Goal: Transaction & Acquisition: Purchase product/service

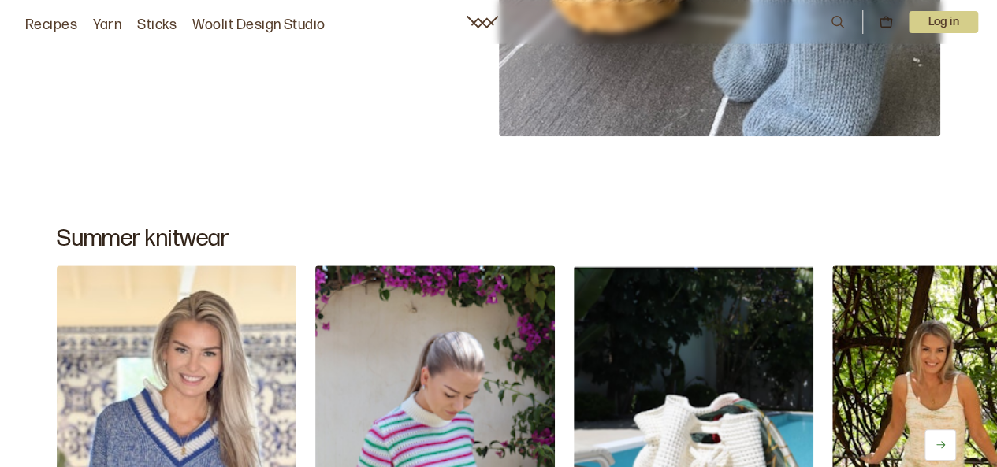
scroll to position [812, 0]
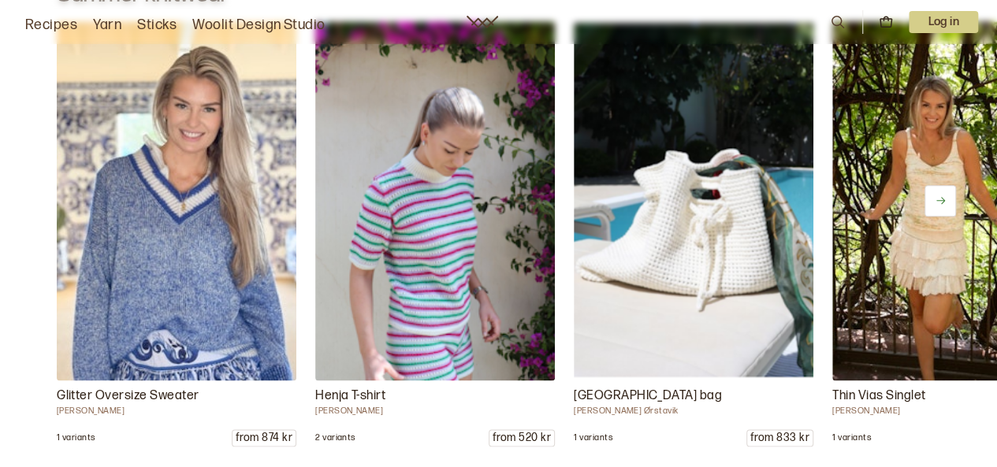
click at [113, 28] on font "Yarn" at bounding box center [107, 25] width 28 height 17
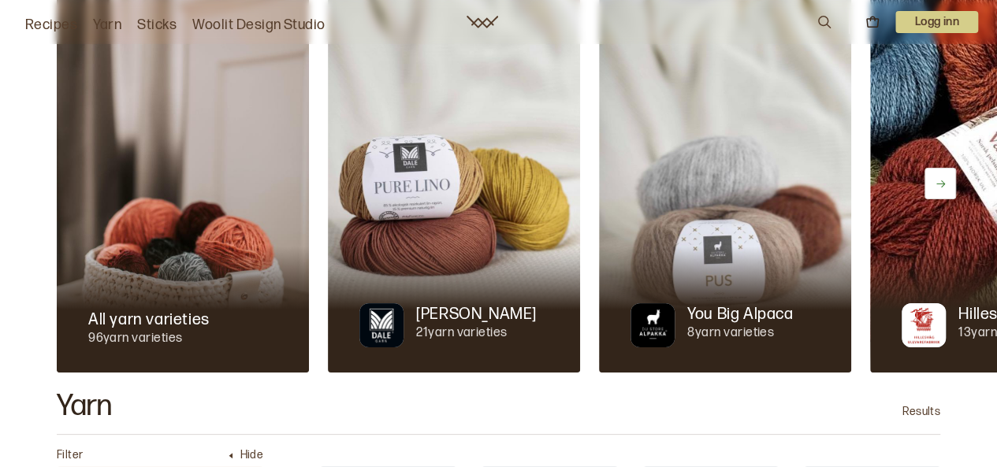
scroll to position [95, 0]
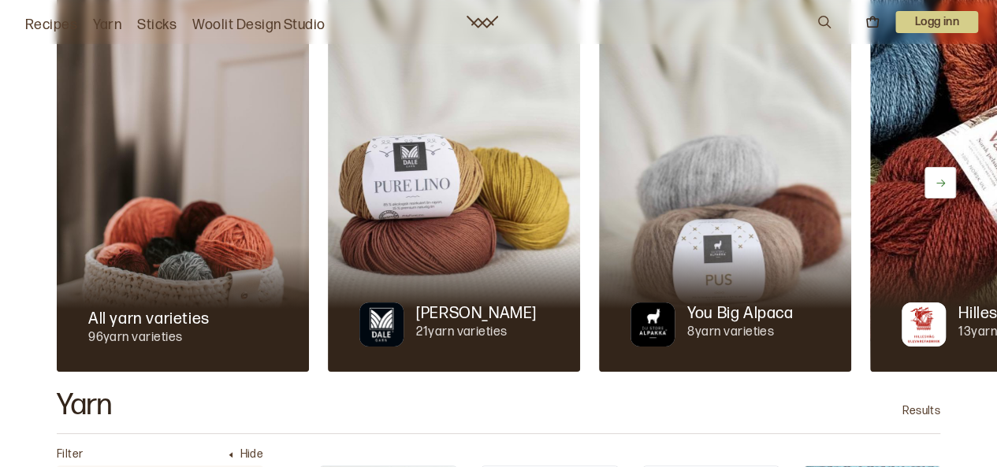
click at [455, 195] on img at bounding box center [454, 183] width 252 height 378
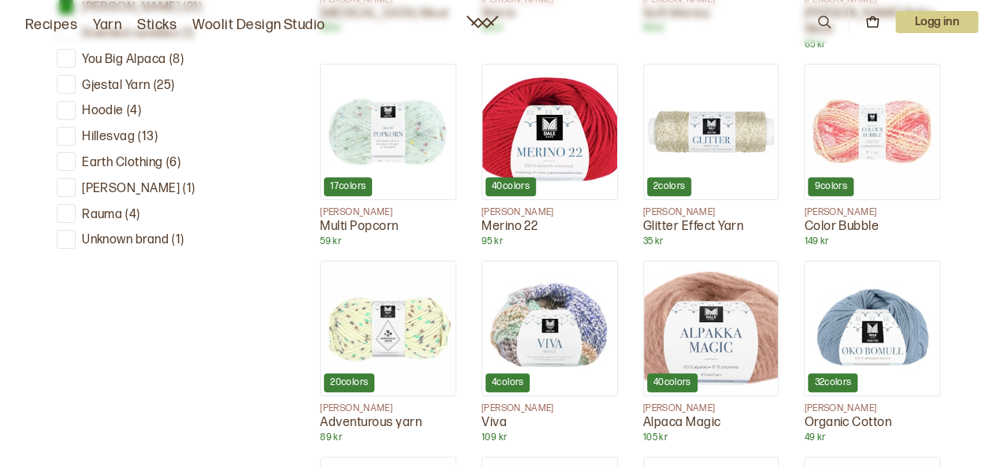
scroll to position [730, 0]
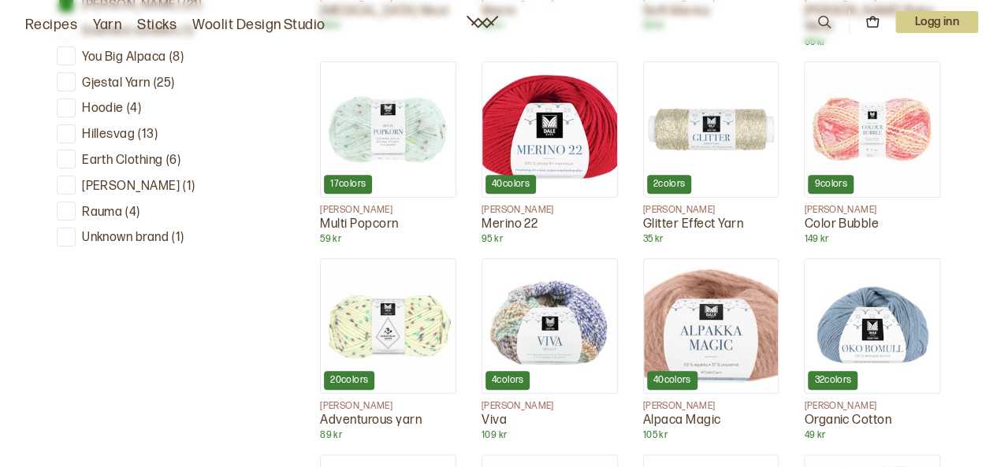
click at [531, 143] on img at bounding box center [549, 129] width 135 height 135
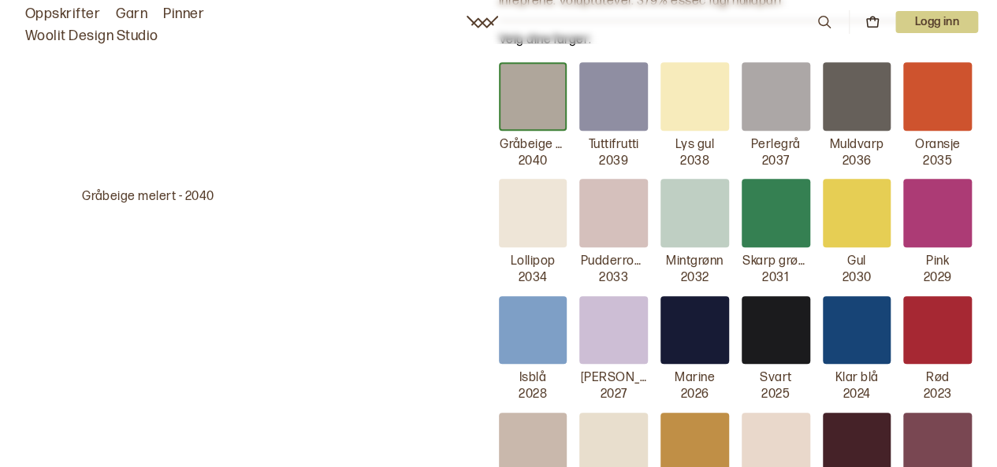
scroll to position [584, 0]
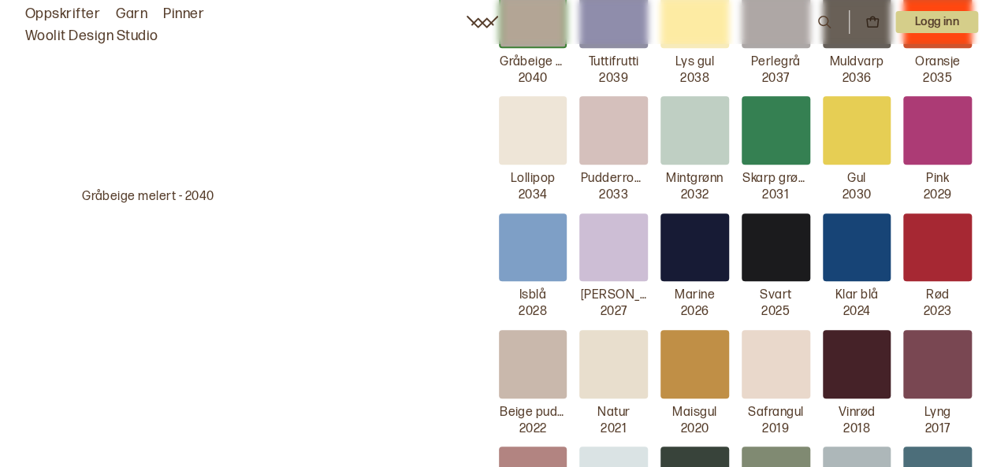
click at [693, 222] on div at bounding box center [694, 248] width 69 height 69
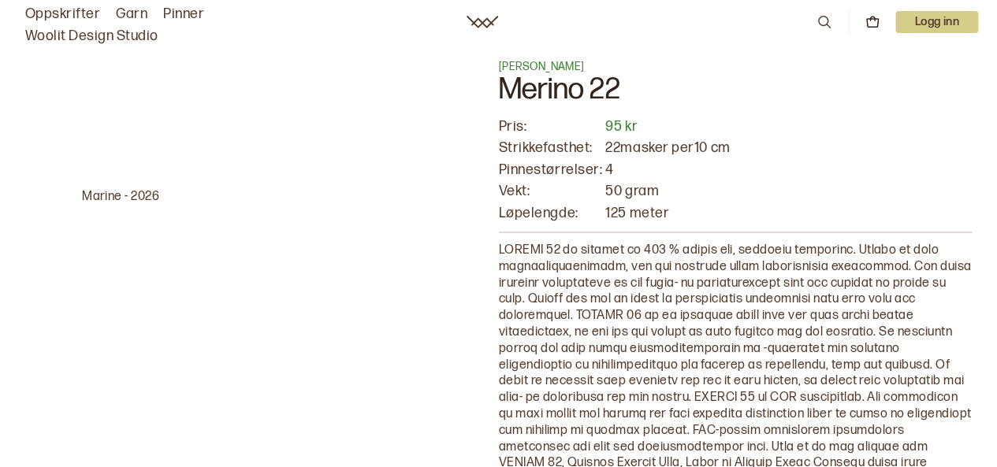
scroll to position [26, 0]
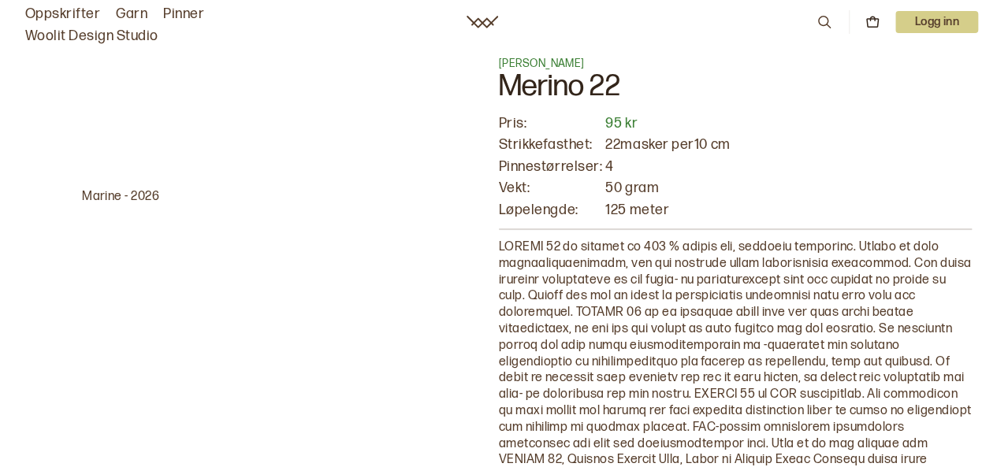
click at [685, 212] on p "125 meter" at bounding box center [788, 210] width 366 height 18
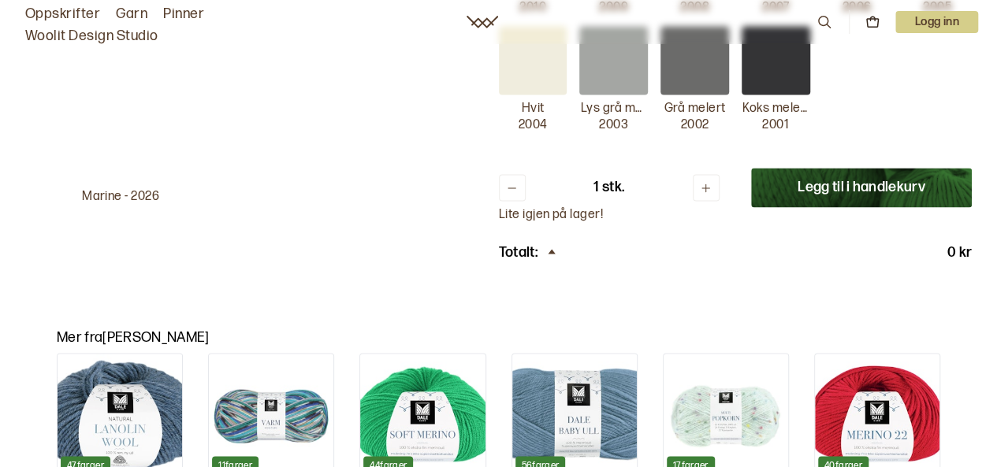
scroll to position [1236, 0]
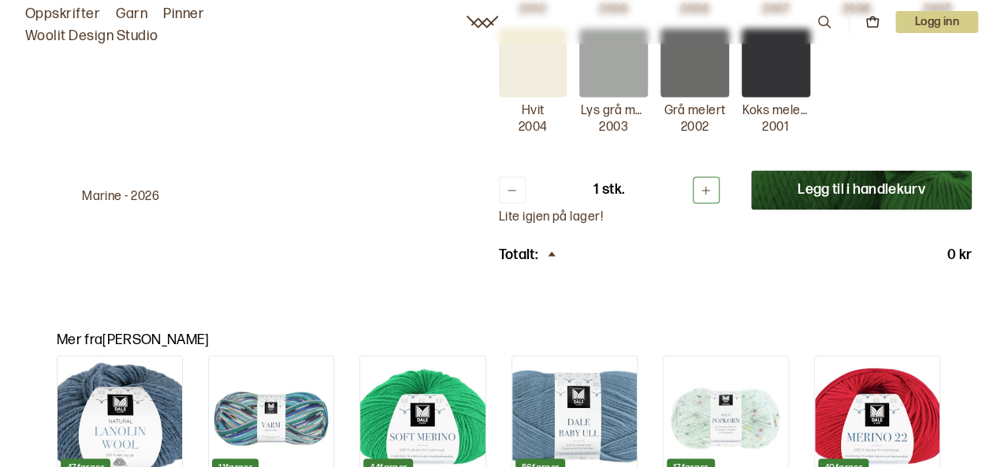
click at [709, 184] on icon at bounding box center [706, 190] width 12 height 12
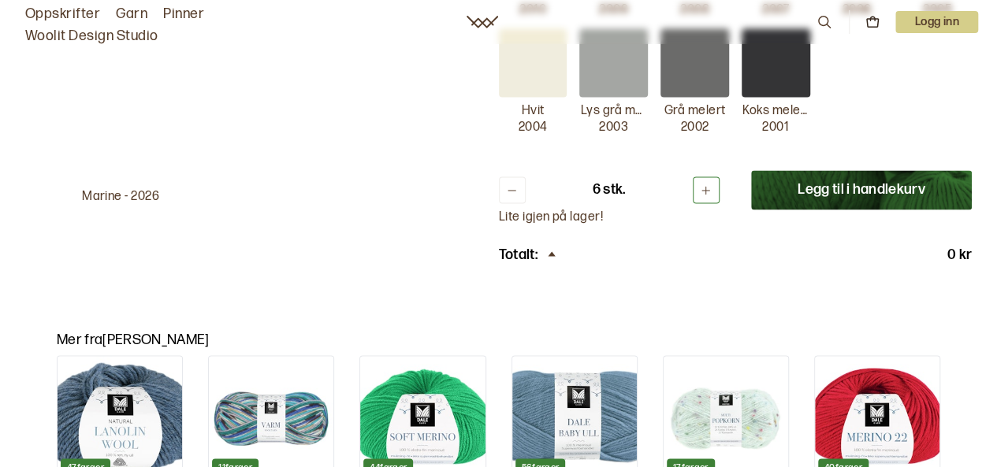
click at [709, 184] on icon at bounding box center [706, 190] width 12 height 12
click at [715, 245] on div "Totalt: 0 kr" at bounding box center [736, 254] width 474 height 19
click at [819, 172] on button "Legg til i handlekurv" at bounding box center [861, 189] width 221 height 39
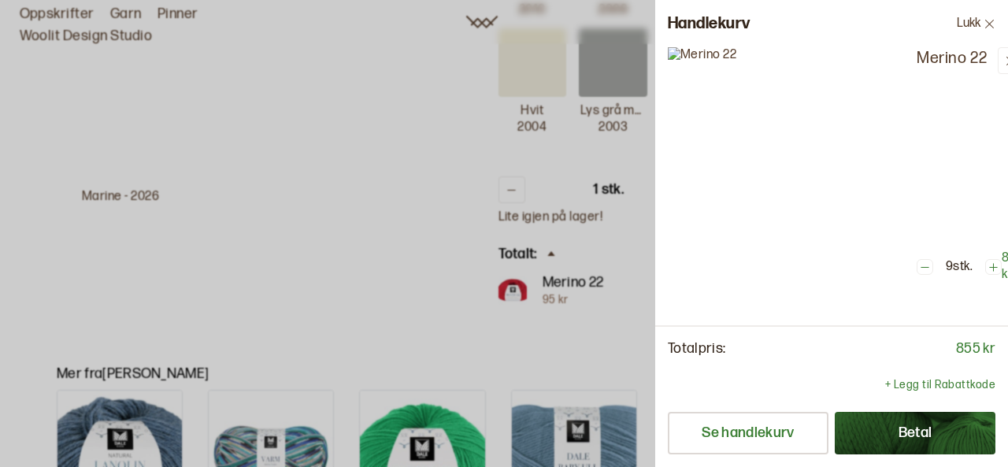
click at [525, 318] on div at bounding box center [504, 233] width 1008 height 467
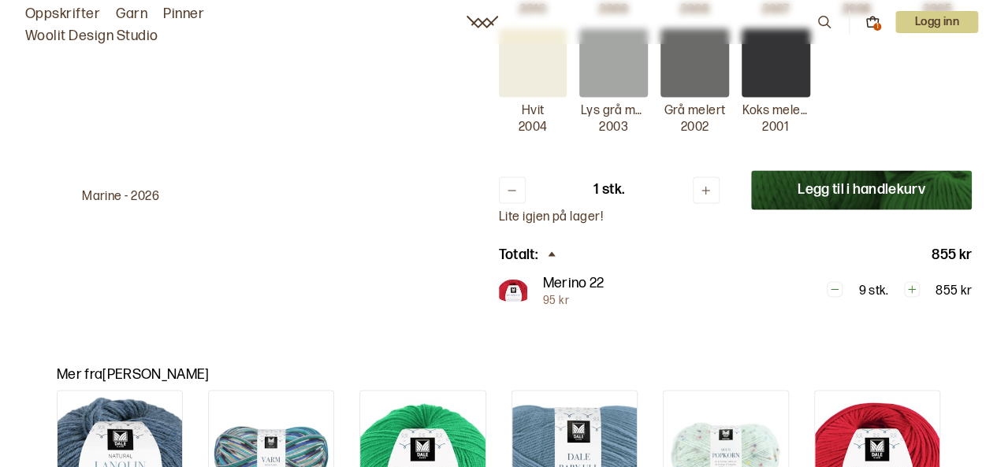
scroll to position [960, 0]
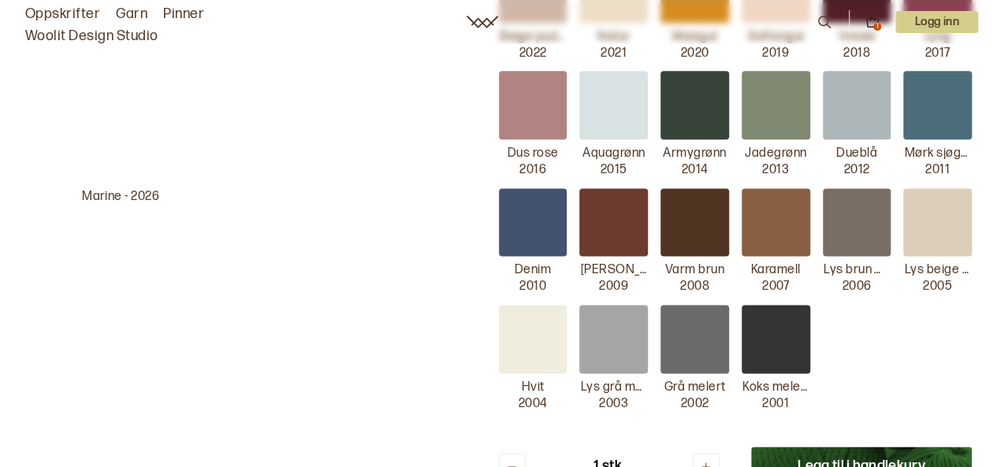
click at [518, 357] on div "Hvit 2004" at bounding box center [533, 358] width 69 height 107
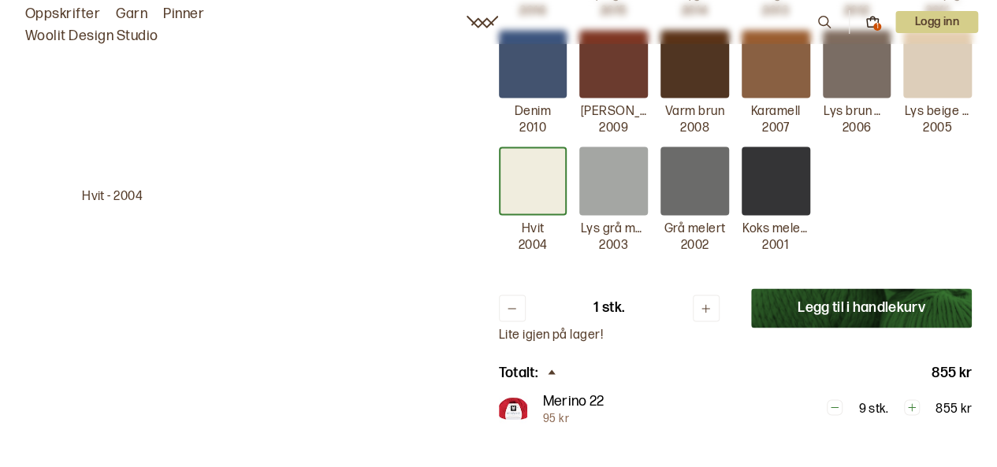
scroll to position [1119, 0]
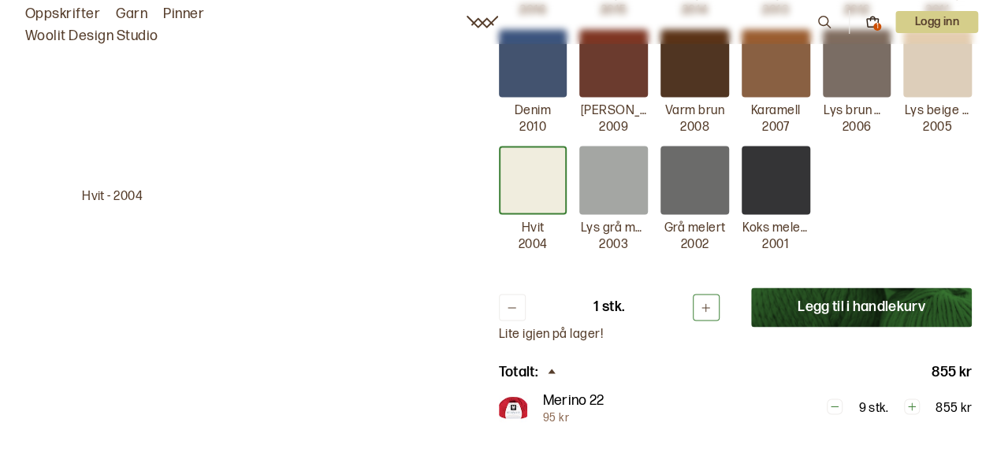
click at [695, 294] on button at bounding box center [706, 307] width 27 height 27
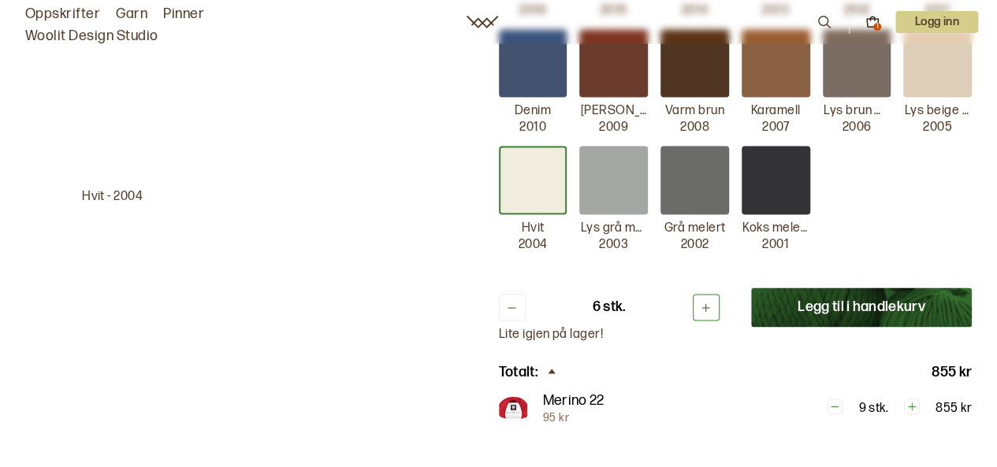
click at [695, 294] on button at bounding box center [706, 307] width 27 height 27
click at [789, 288] on button "Legg til i handlekurv" at bounding box center [861, 307] width 221 height 39
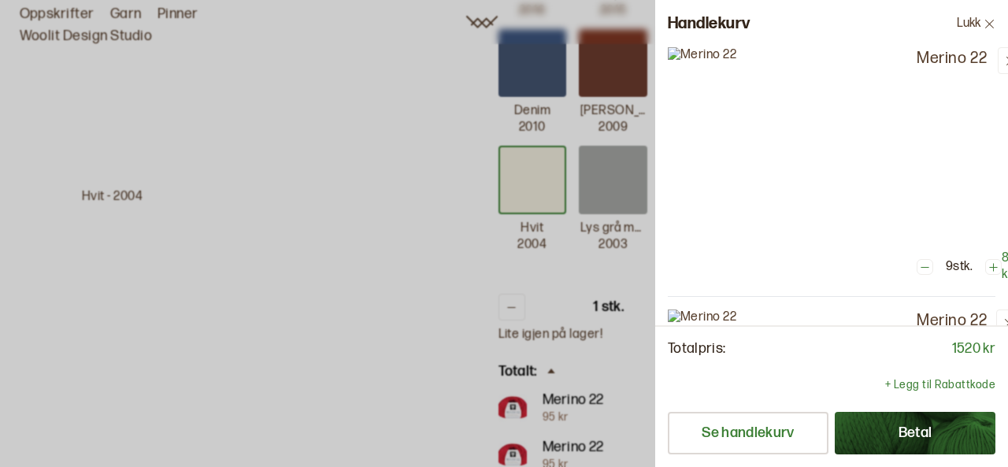
click at [488, 342] on div at bounding box center [504, 233] width 1008 height 467
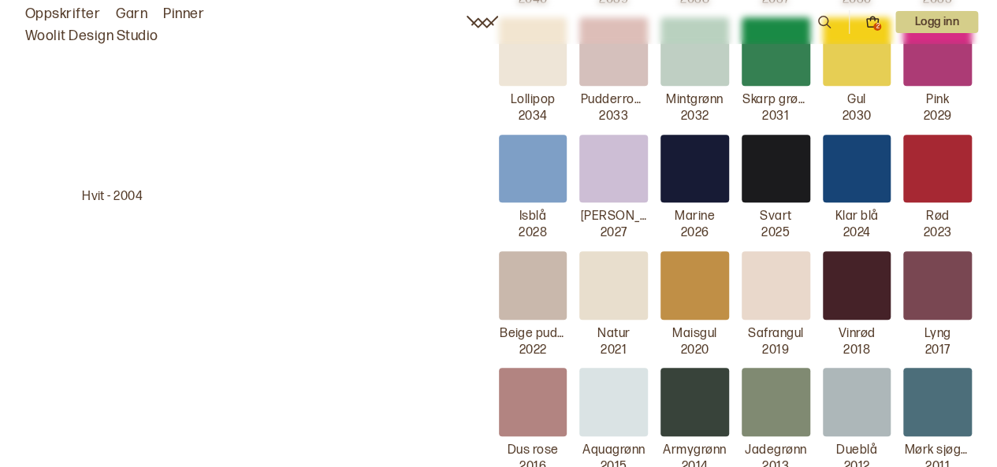
scroll to position [660, 0]
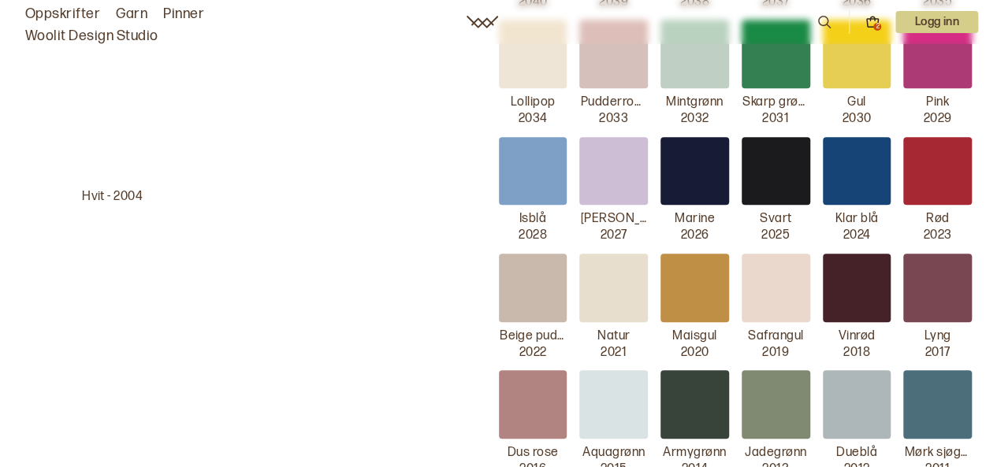
click at [867, 163] on div at bounding box center [857, 171] width 69 height 69
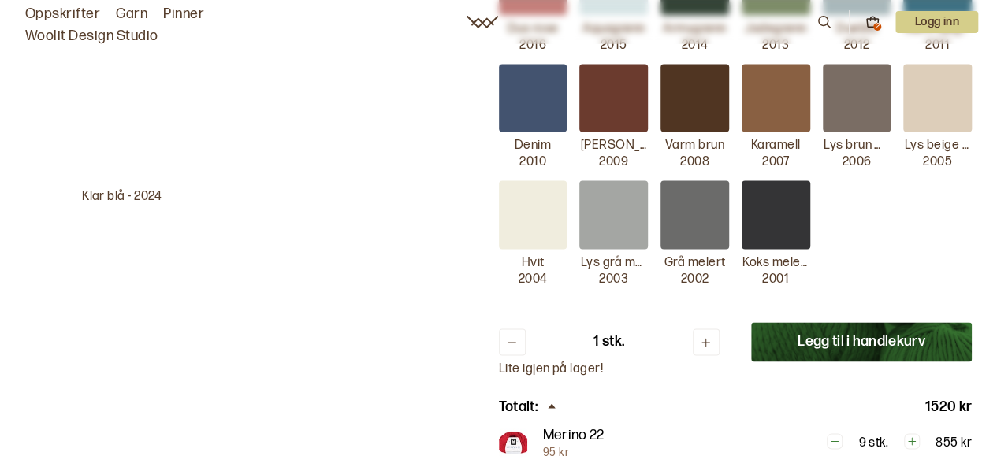
scroll to position [1086, 0]
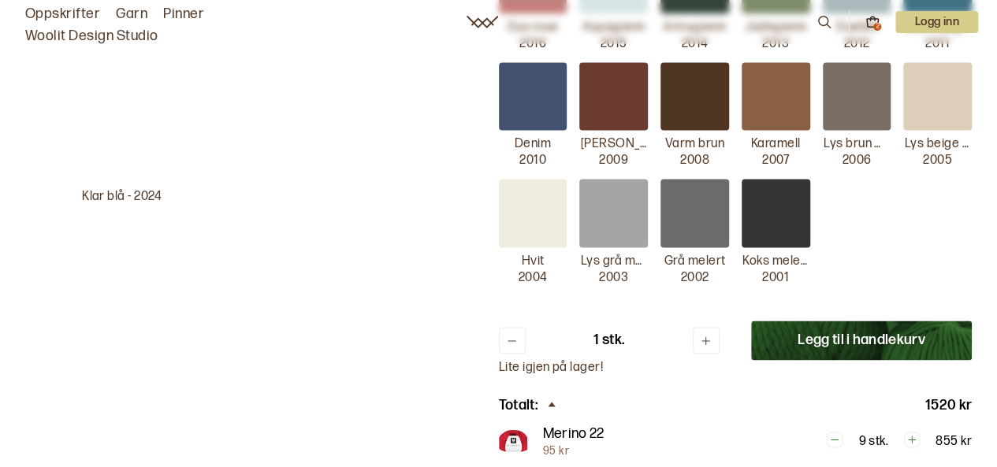
click at [789, 323] on button "Legg til i handlekurv" at bounding box center [861, 340] width 221 height 39
click at [789, 323] on body "Oppskrifter Garn Pinner Woolit Design Studio 2 Logg inn Klar blå - 2024 Dale Ga…" at bounding box center [498, 250] width 997 height 2673
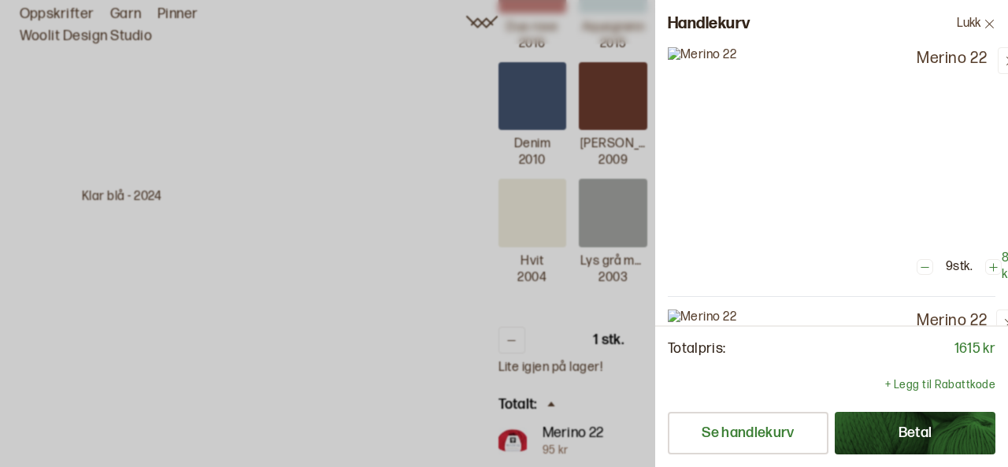
click at [447, 265] on div at bounding box center [504, 233] width 1008 height 467
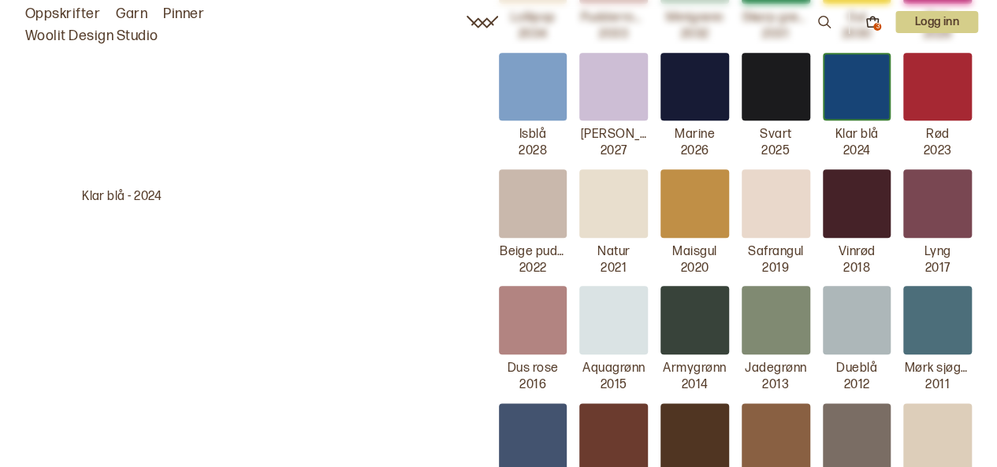
scroll to position [744, 0]
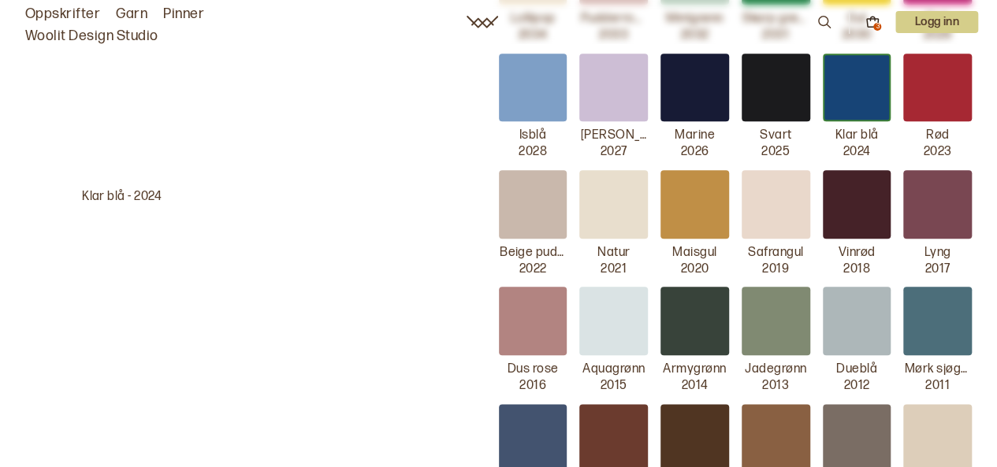
click at [910, 90] on div at bounding box center [937, 88] width 69 height 69
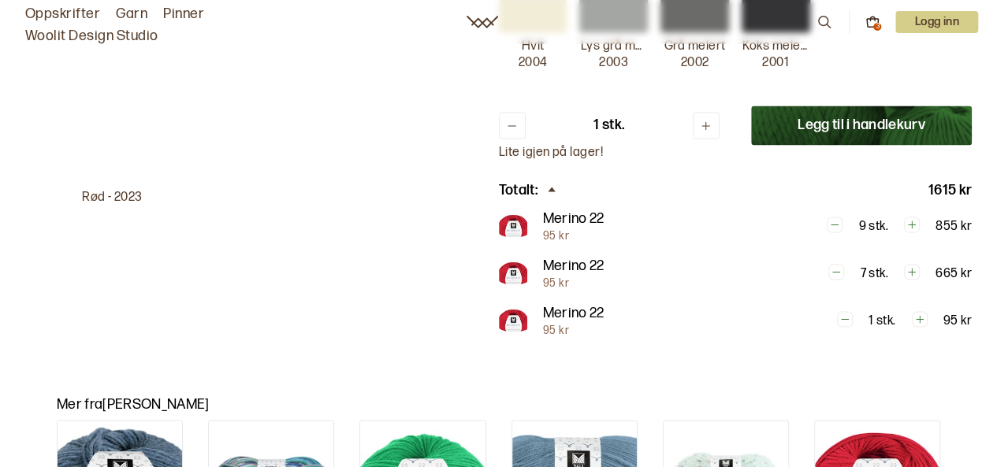
scroll to position [1302, 0]
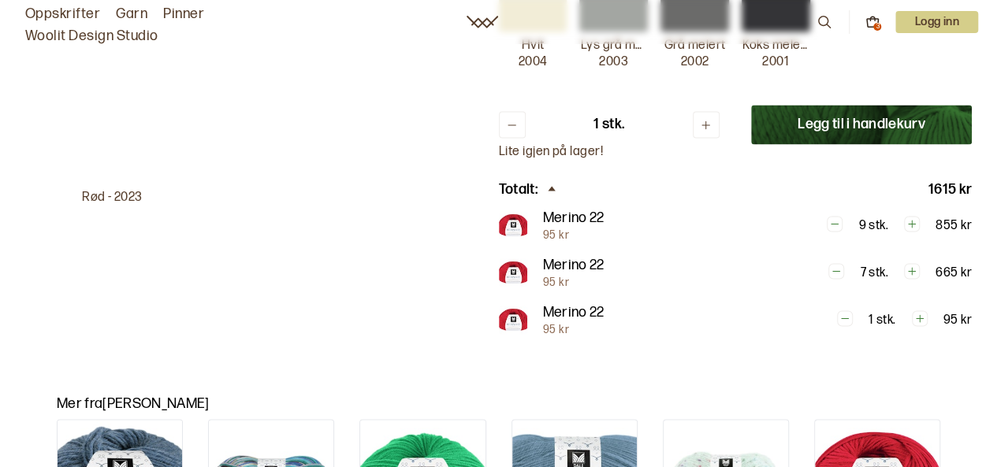
click at [797, 125] on button "Legg til i handlekurv" at bounding box center [861, 124] width 221 height 39
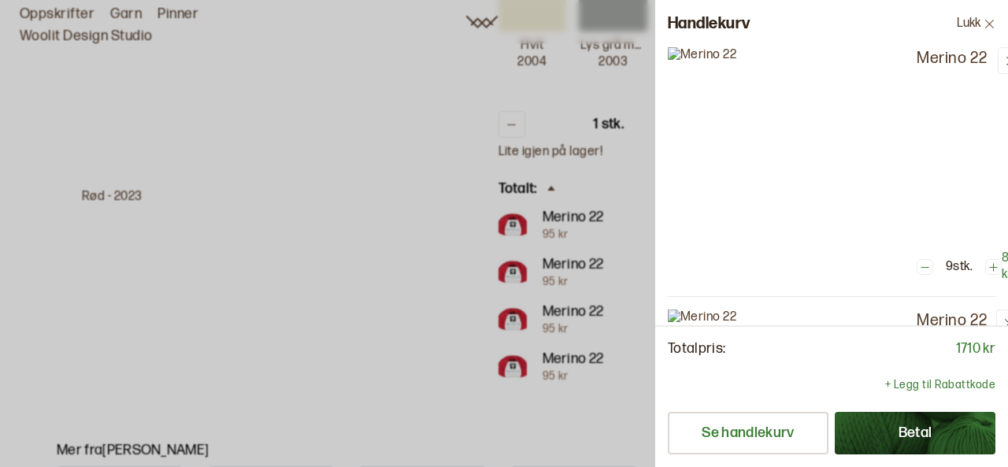
click at [363, 291] on div at bounding box center [504, 233] width 1008 height 467
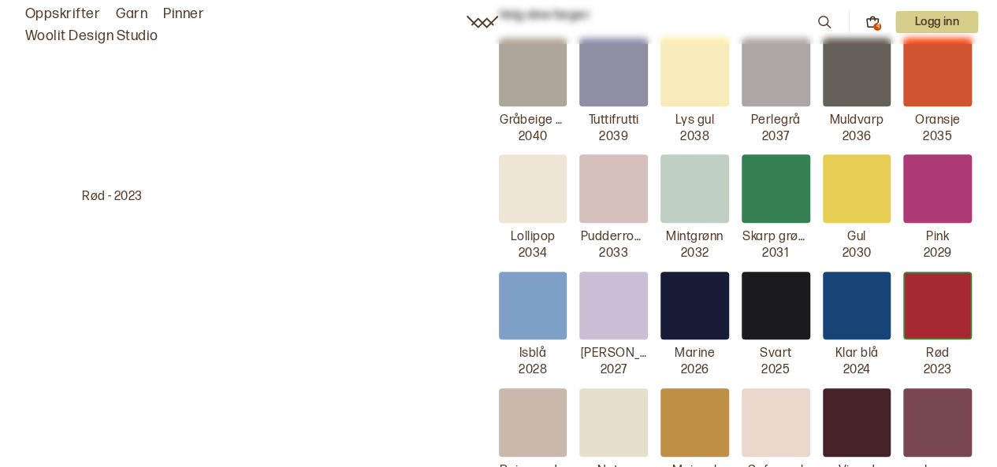
click at [506, 305] on div at bounding box center [533, 306] width 69 height 69
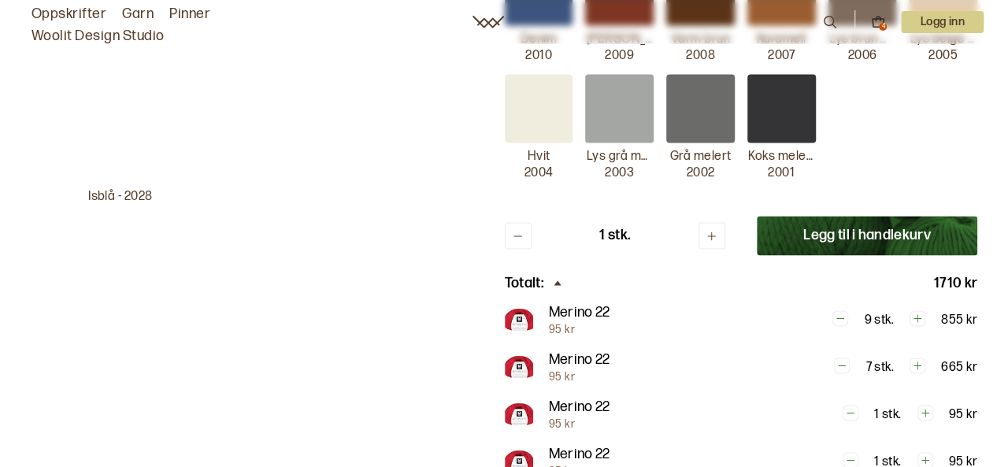
scroll to position [1192, 0]
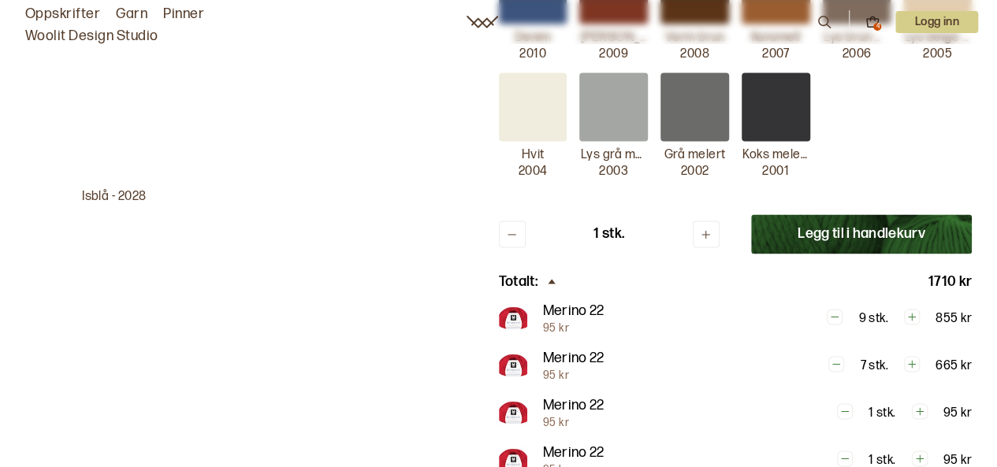
click at [826, 221] on button "Legg til i handlekurv" at bounding box center [861, 233] width 221 height 39
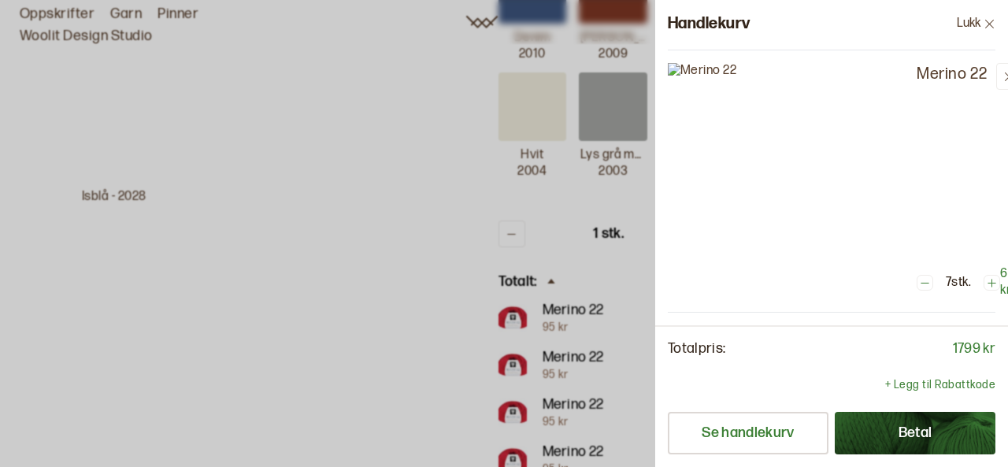
scroll to position [251, 0]
click at [893, 429] on button "Betal" at bounding box center [915, 433] width 161 height 43
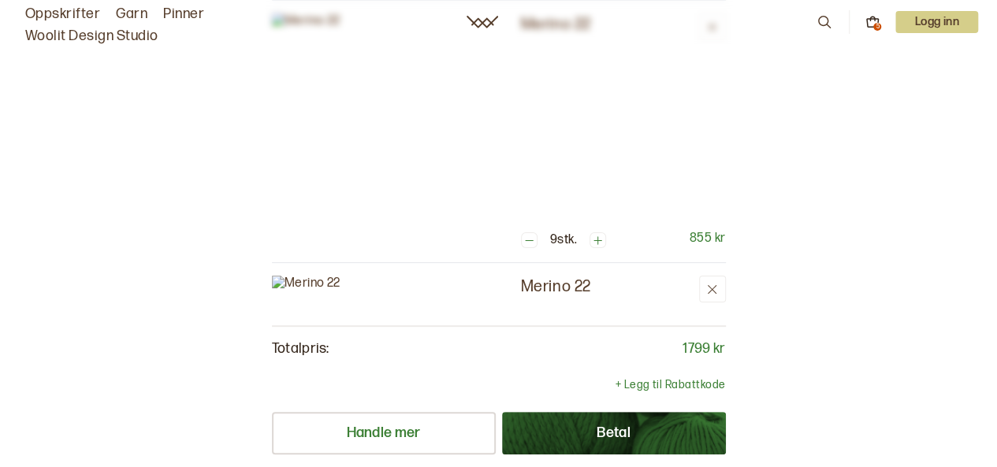
scroll to position [73, 0]
click at [364, 441] on button "Handle mer" at bounding box center [384, 433] width 224 height 43
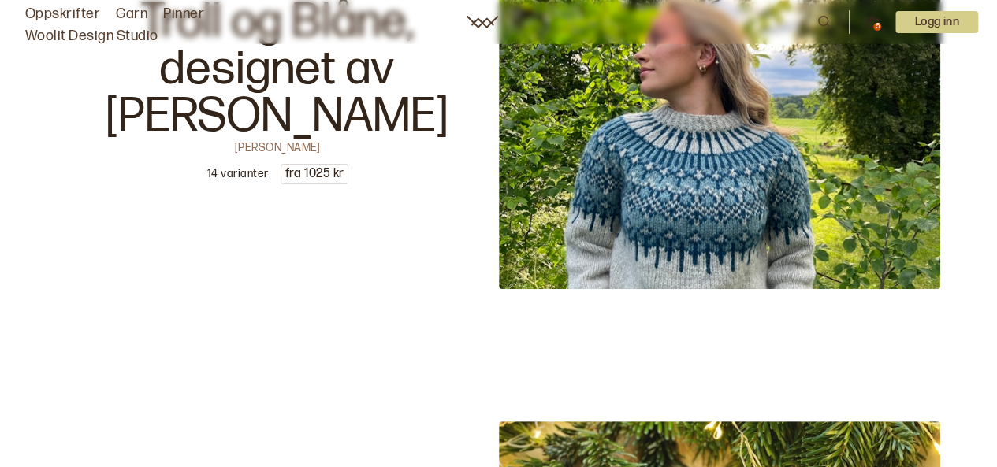
scroll to position [4754, 0]
click at [873, 28] on div "5" at bounding box center [877, 27] width 8 height 8
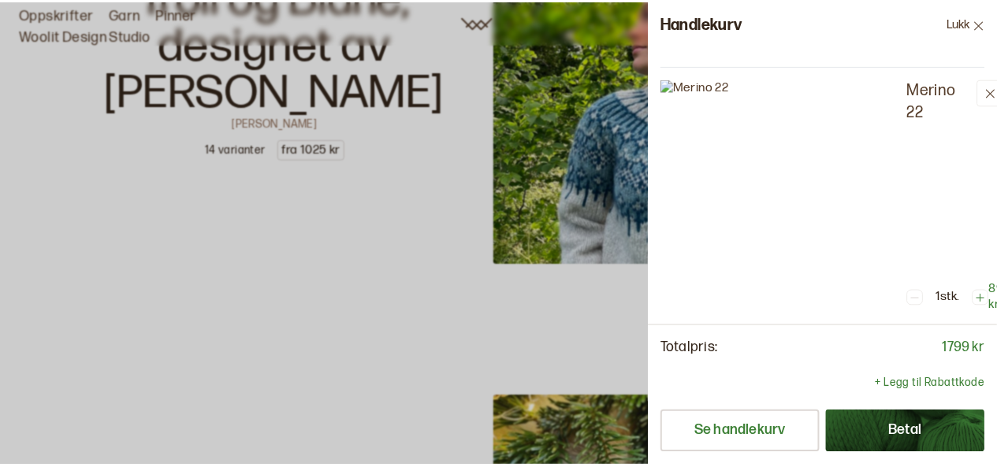
scroll to position [1019, 0]
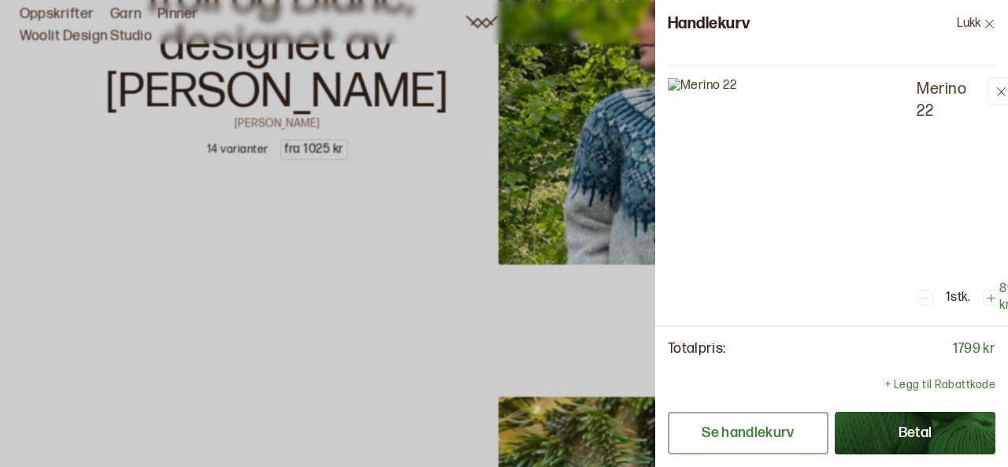
drag, startPoint x: 792, startPoint y: 199, endPoint x: 819, endPoint y: 422, distance: 223.9
click at [819, 422] on button "Se handlekurv" at bounding box center [748, 433] width 161 height 43
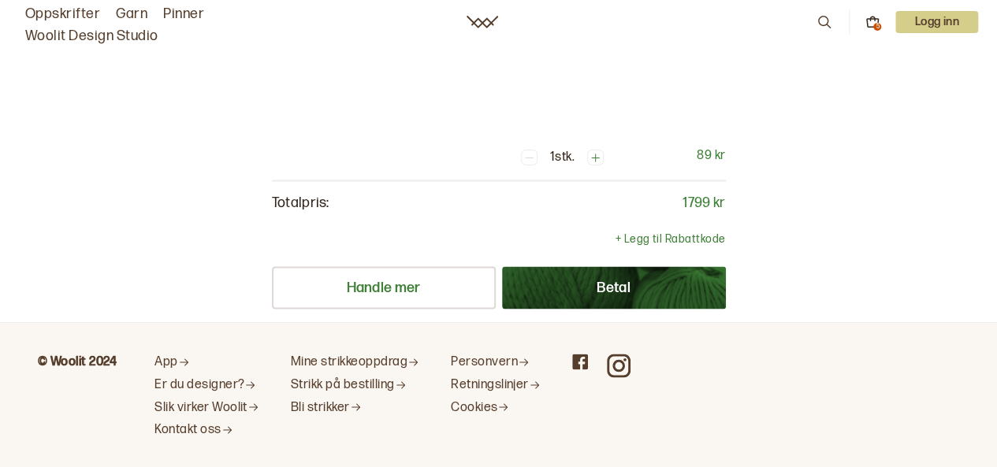
scroll to position [1207, 0]
click at [580, 280] on button "Betal" at bounding box center [614, 287] width 224 height 43
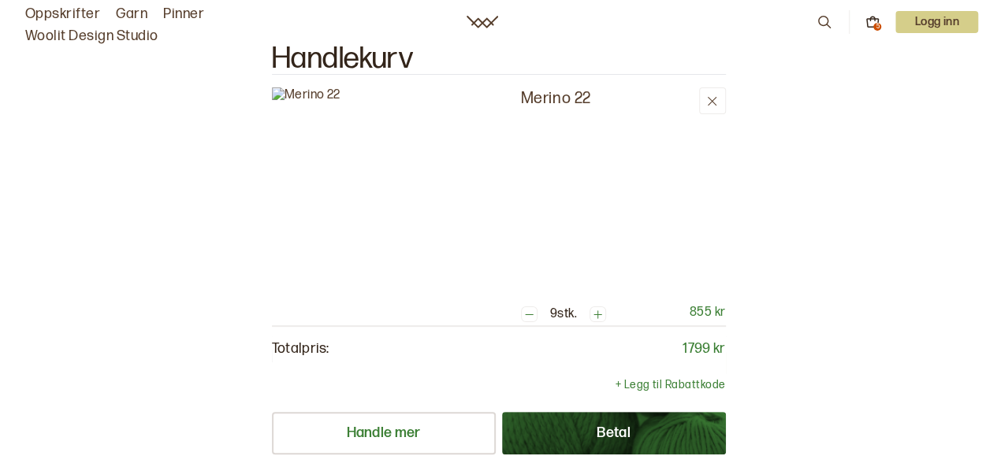
click at [454, 20] on div "Oppskrifter Garn Pinner Woolit Design Studio 5 Logg inn" at bounding box center [498, 22] width 997 height 50
click at [485, 21] on icon at bounding box center [482, 22] width 32 height 13
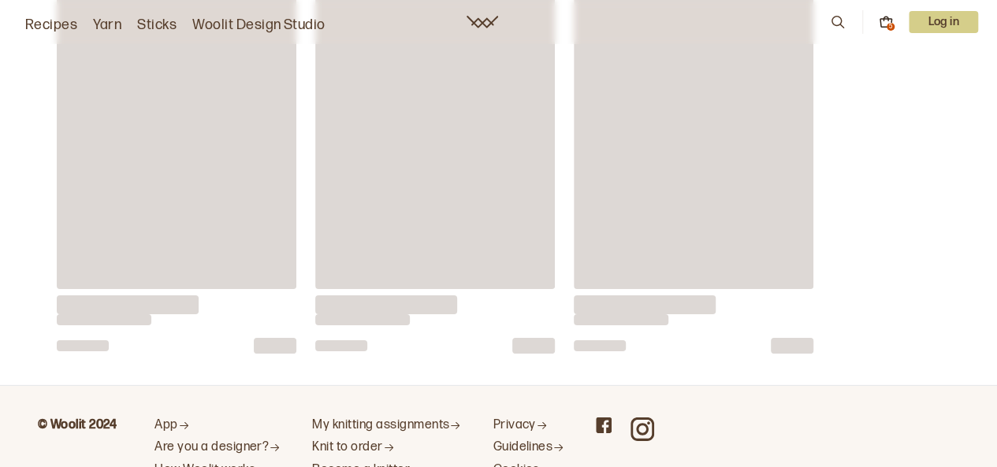
scroll to position [14268, 0]
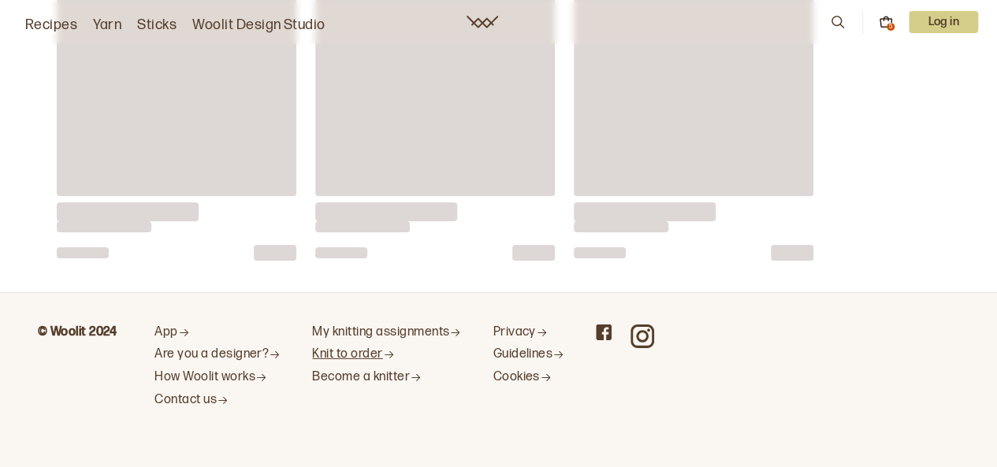
click at [340, 347] on font "Knit to order" at bounding box center [347, 354] width 70 height 15
click at [194, 370] on font "How Woolit works" at bounding box center [204, 377] width 101 height 15
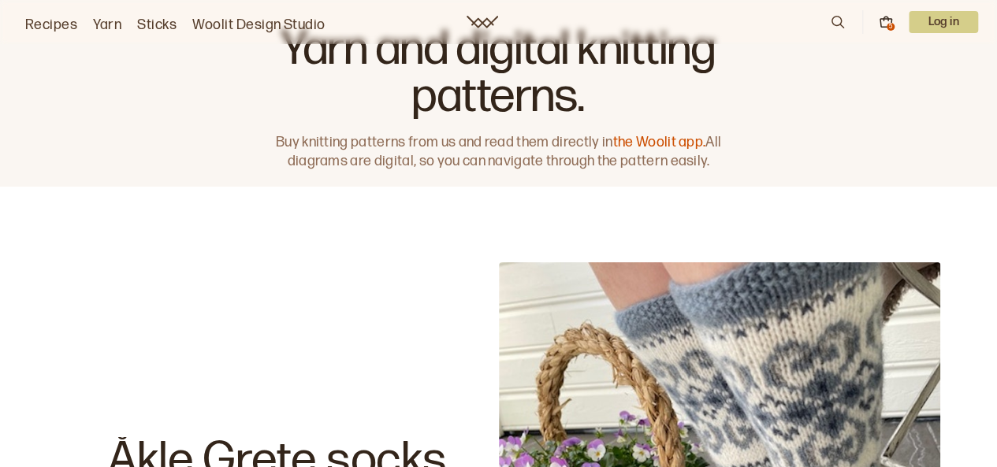
click at [477, 10] on div "Recipes Yarn Sticks Woolit Design Studio 5 Log in" at bounding box center [498, 22] width 997 height 28
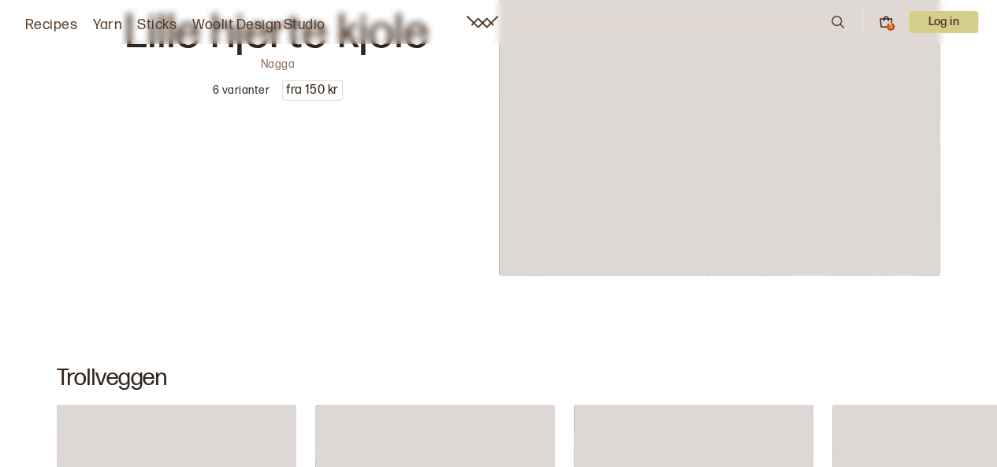
scroll to position [10124, 0]
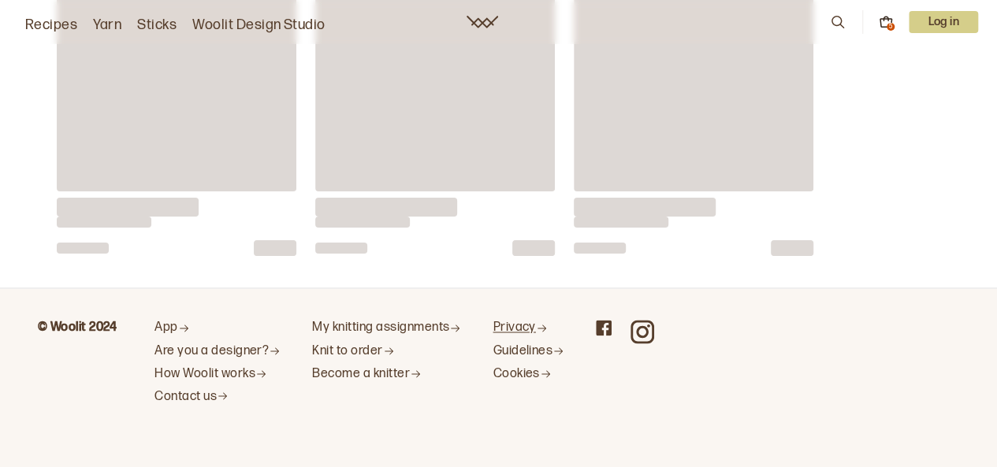
click at [505, 327] on font "Privacy" at bounding box center [513, 327] width 43 height 15
click at [512, 347] on font "Guidelines" at bounding box center [522, 350] width 60 height 15
click at [511, 366] on font "Cookies" at bounding box center [515, 373] width 46 height 15
click at [210, 392] on font "Contact us" at bounding box center [185, 395] width 62 height 15
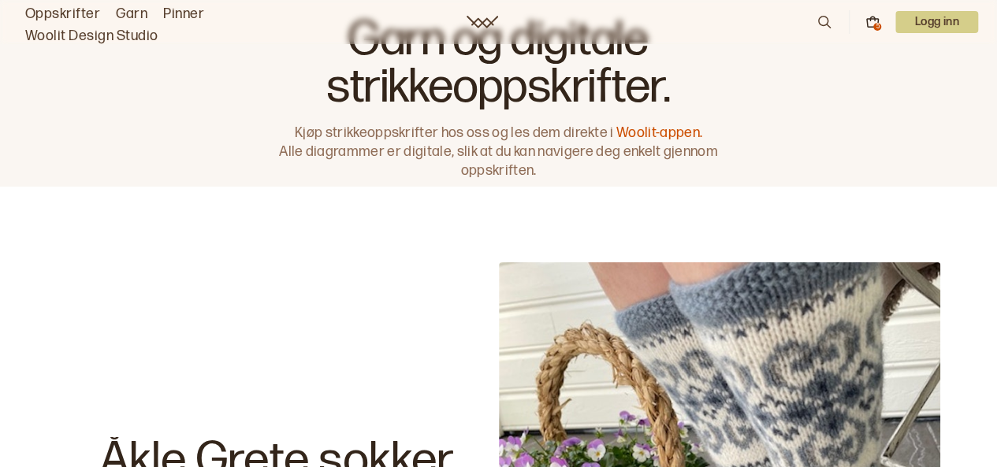
click at [870, 19] on icon at bounding box center [872, 23] width 11 height 8
